Goal: Transaction & Acquisition: Purchase product/service

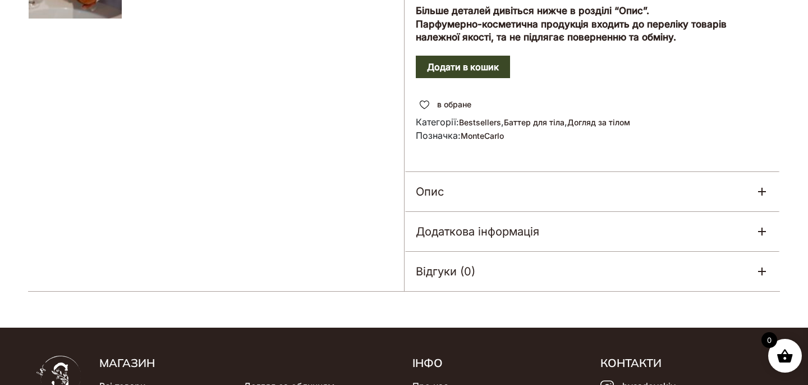
scroll to position [612, 0]
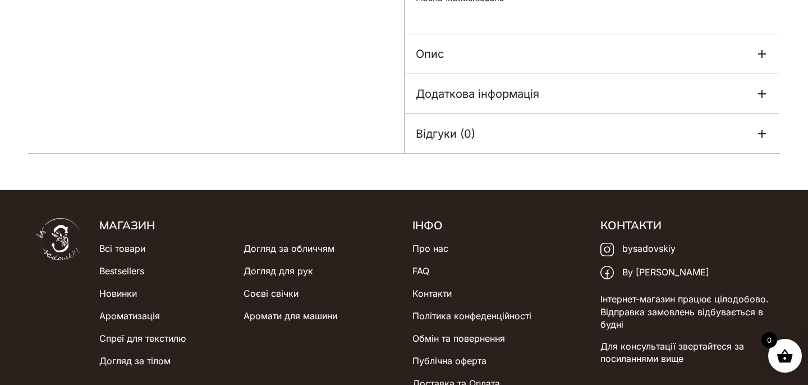
click at [619, 85] on div "Додаткова інформація" at bounding box center [593, 93] width 376 height 39
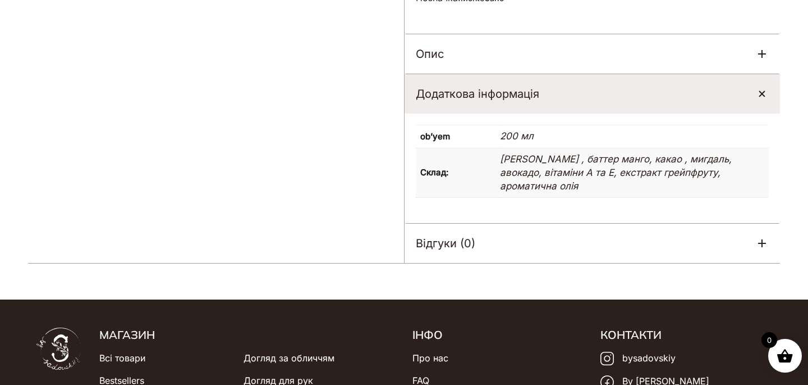
click at [609, 94] on div "Додаткова інформація" at bounding box center [593, 93] width 376 height 39
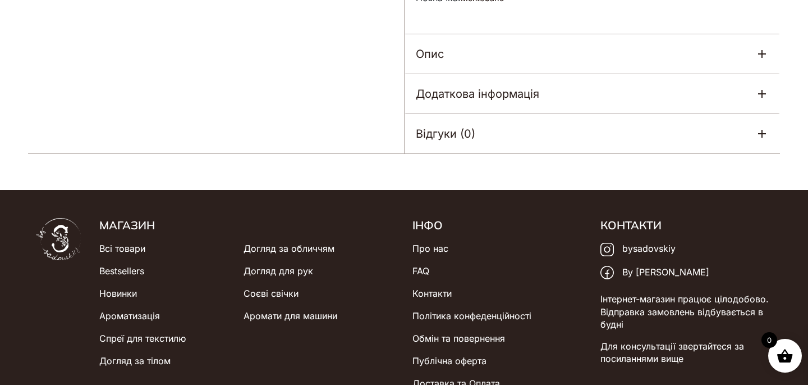
click at [567, 63] on div "Опис" at bounding box center [593, 53] width 376 height 39
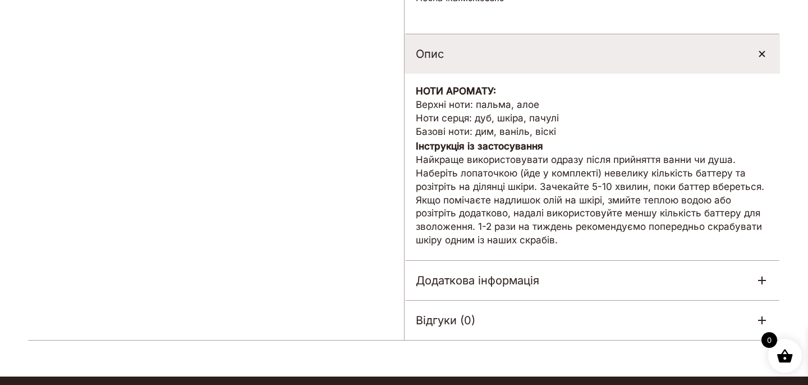
click at [567, 63] on div "Опис" at bounding box center [593, 53] width 376 height 39
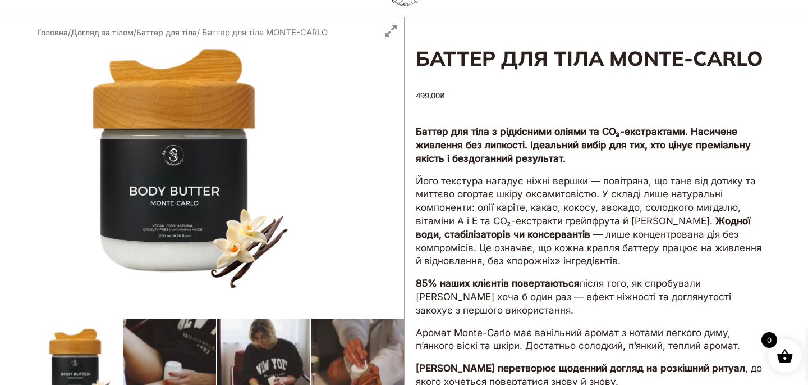
scroll to position [145, 0]
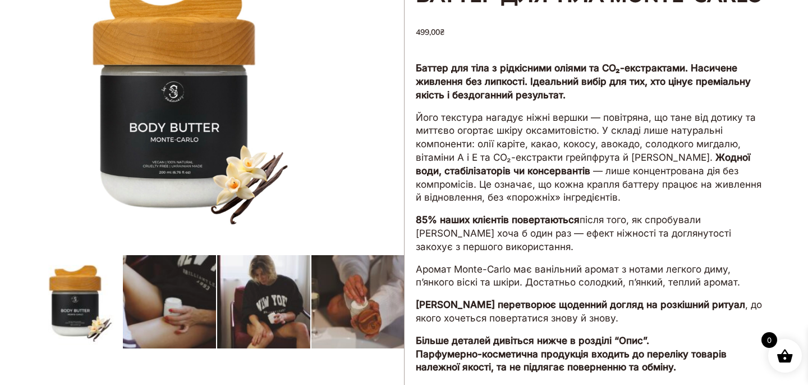
click at [202, 298] on div at bounding box center [216, 288] width 376 height 668
click at [272, 296] on div at bounding box center [216, 288] width 376 height 668
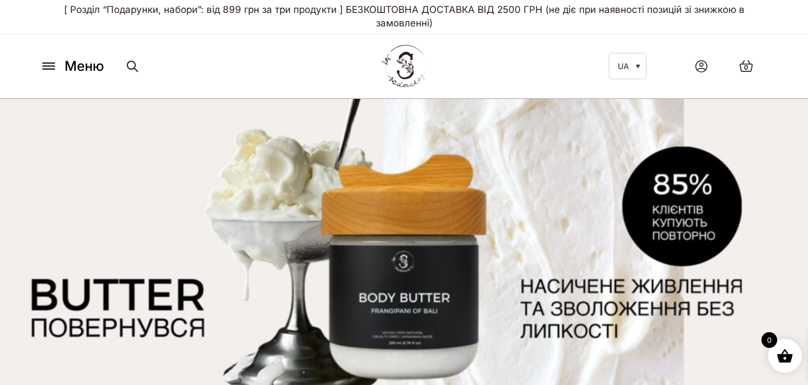
click at [57, 66] on icon at bounding box center [49, 66] width 18 height 12
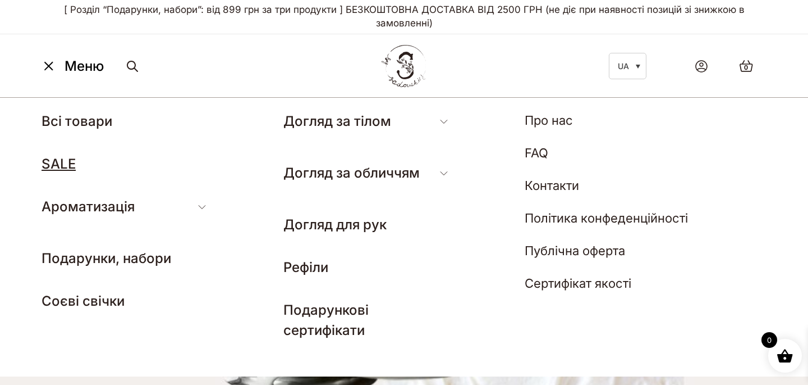
click at [57, 164] on link "SALE" at bounding box center [59, 164] width 34 height 16
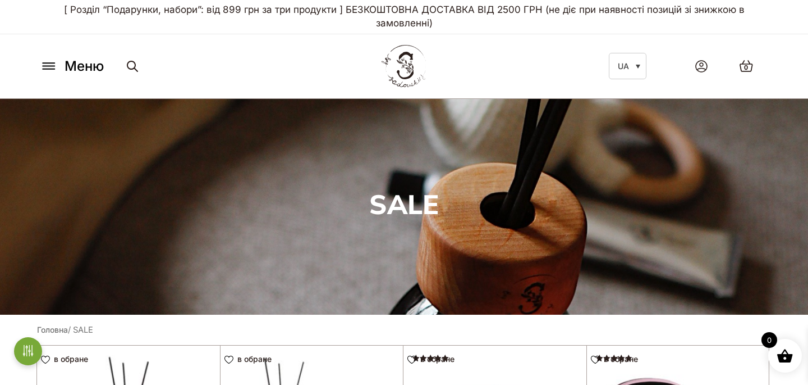
click at [56, 66] on icon at bounding box center [49, 66] width 18 height 12
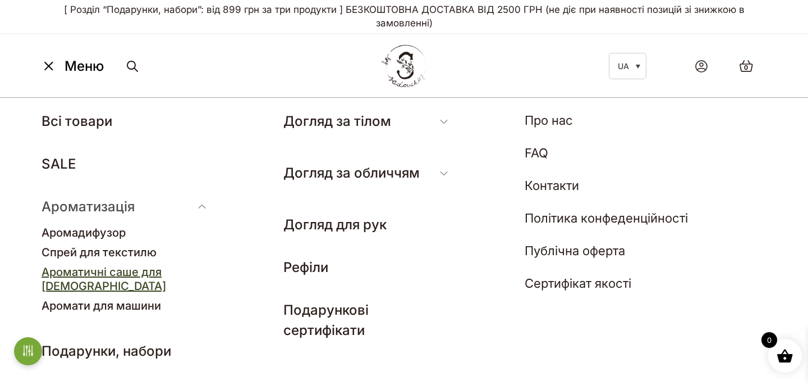
click at [138, 276] on link "Ароматичні саше для [DEMOGRAPHIC_DATA]" at bounding box center [104, 279] width 125 height 28
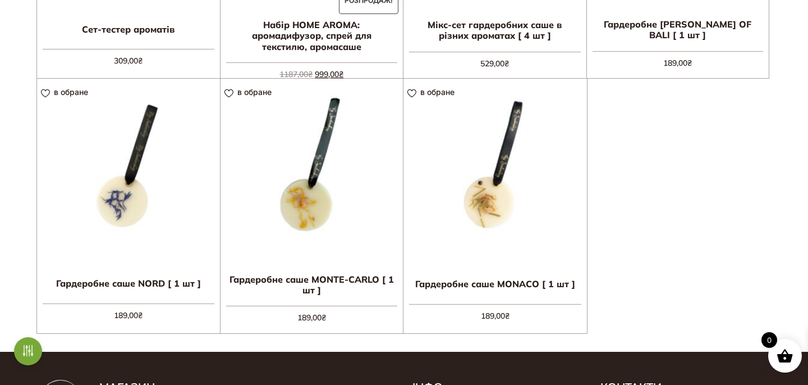
scroll to position [528, 0]
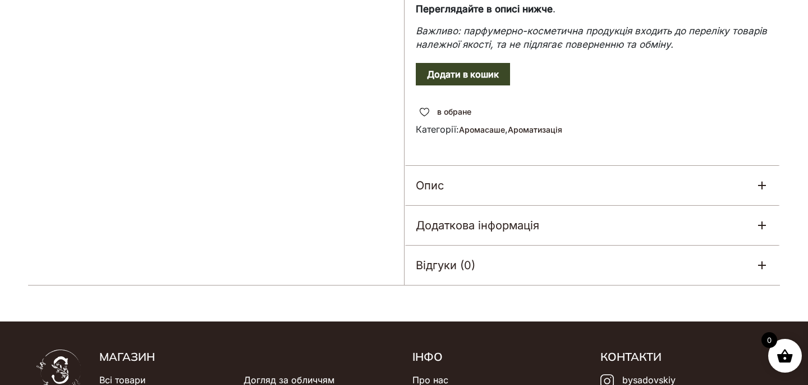
scroll to position [633, 0]
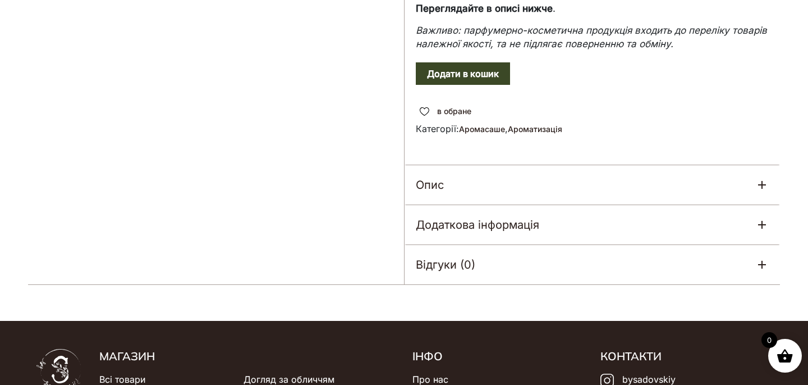
click at [452, 186] on div "Опис" at bounding box center [593, 184] width 376 height 39
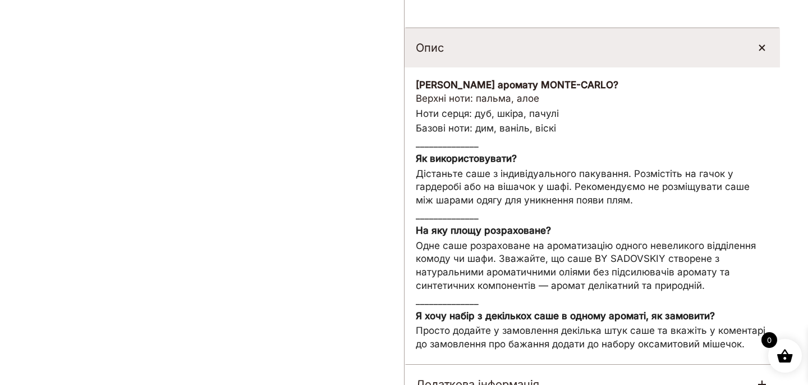
scroll to position [766, 0]
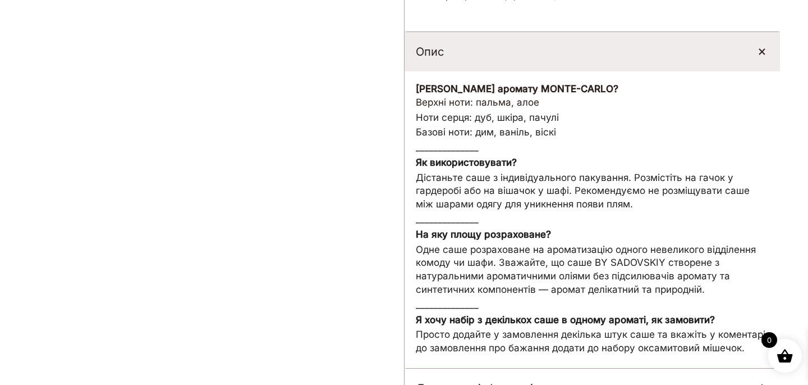
click at [465, 47] on div "Опис" at bounding box center [593, 51] width 376 height 39
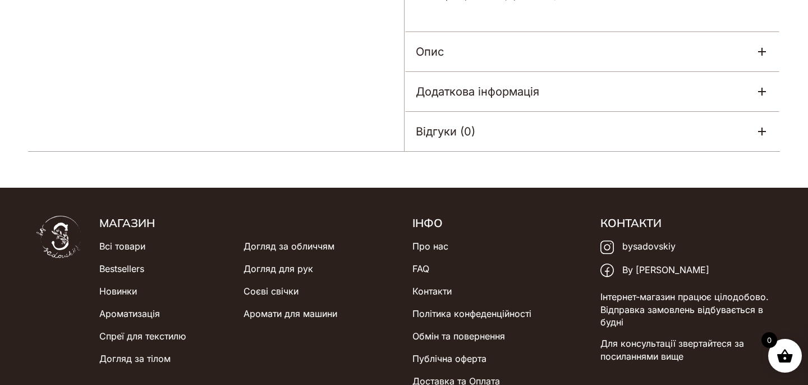
click at [468, 99] on h5 "Додаткова інформація" at bounding box center [478, 91] width 124 height 17
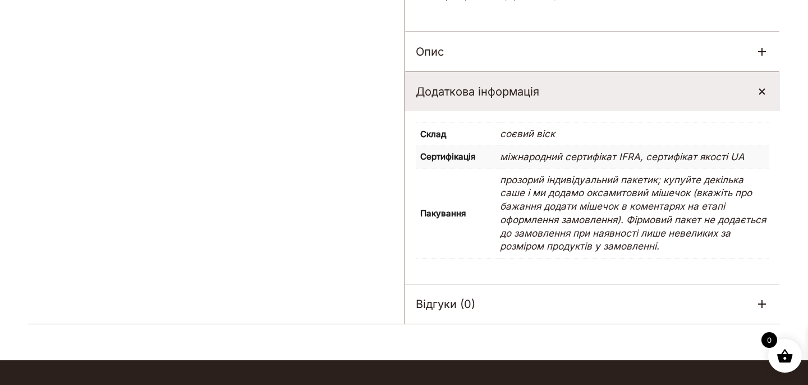
click at [472, 97] on h5 "Додаткова інформація" at bounding box center [478, 91] width 124 height 17
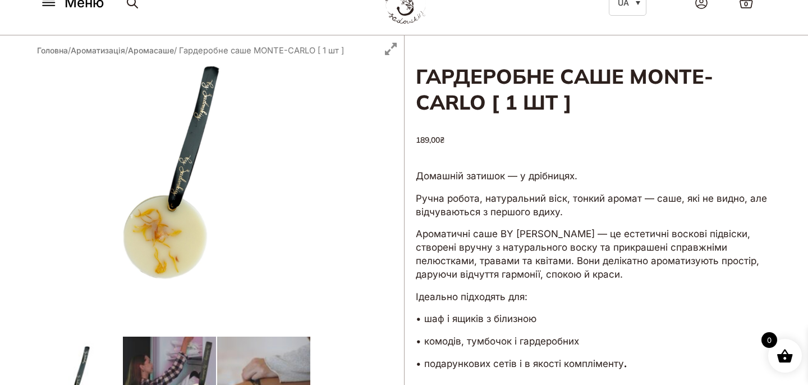
scroll to position [0, 0]
